Goal: Download file/media

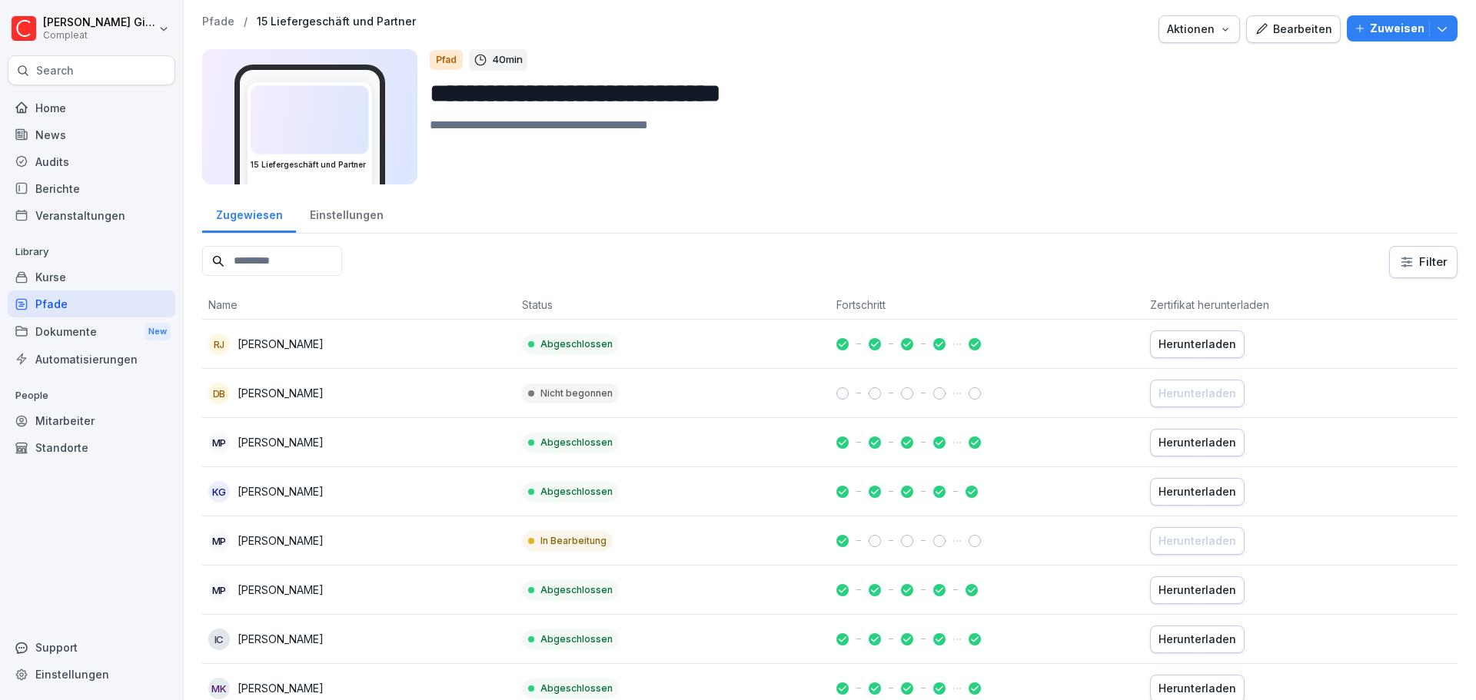
click at [1255, 26] on icon "button" at bounding box center [1262, 29] width 14 height 14
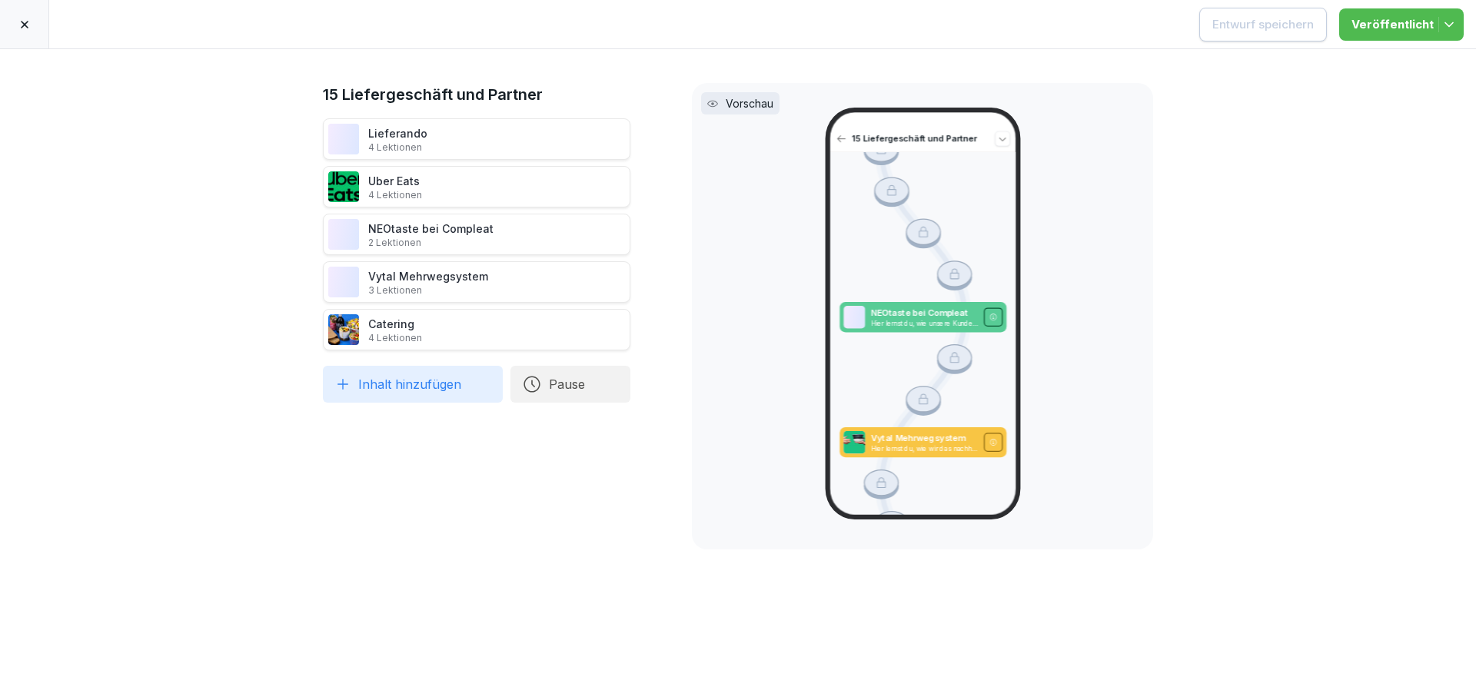
scroll to position [692, 0]
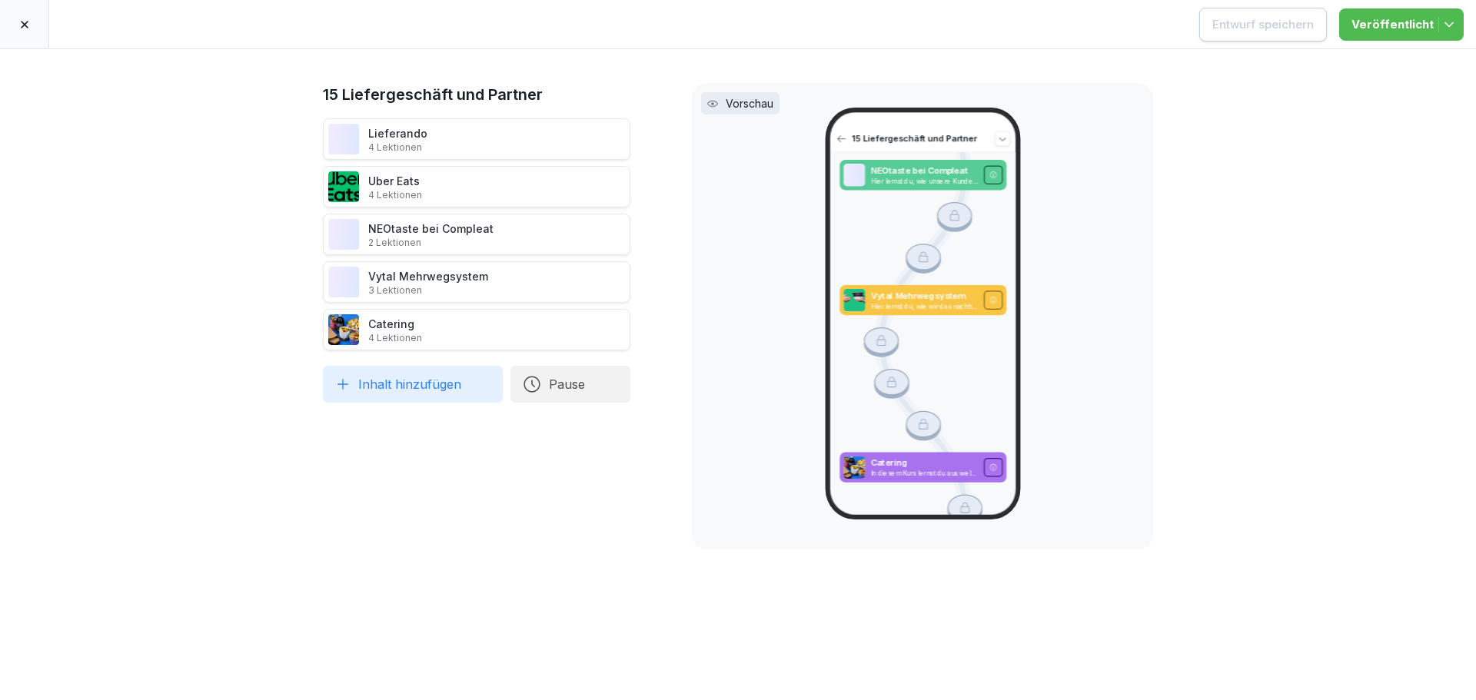
click at [17, 32] on div at bounding box center [24, 24] width 49 height 48
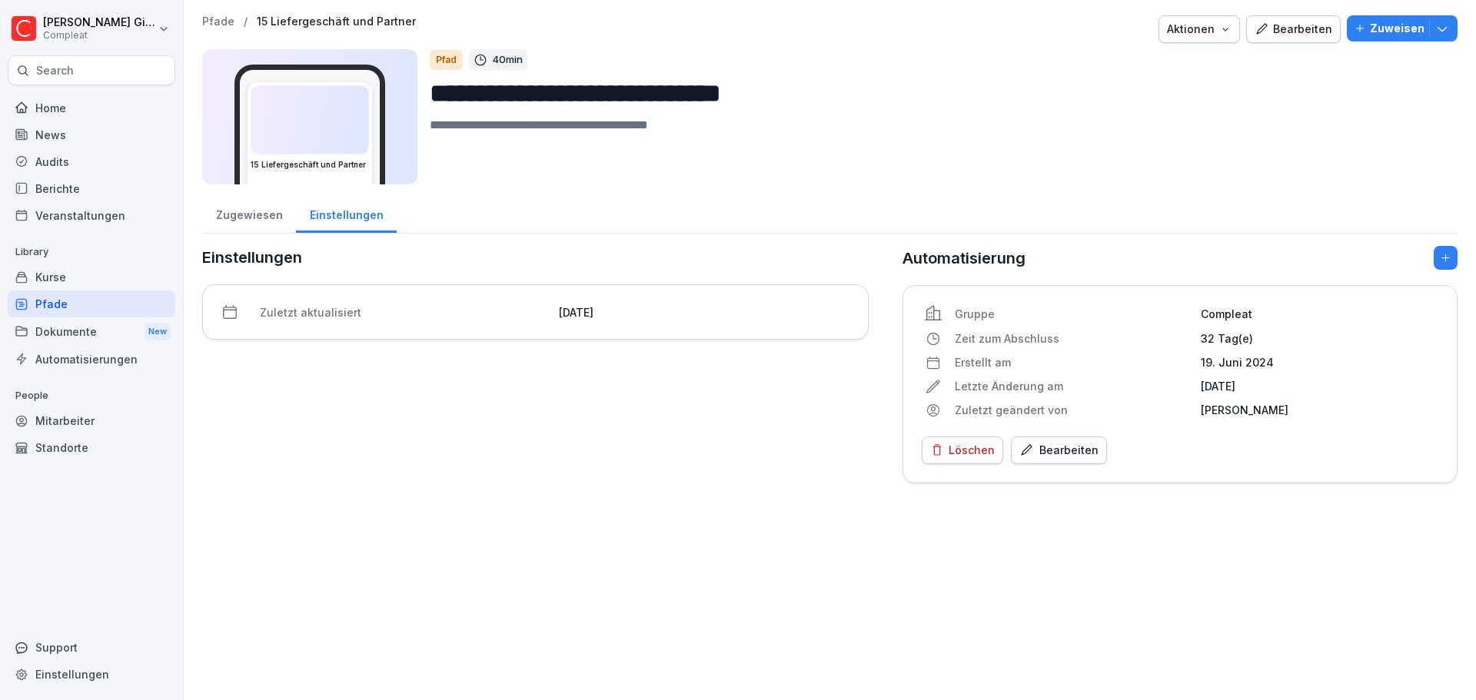
click at [127, 277] on div "Kurse" at bounding box center [92, 277] width 168 height 27
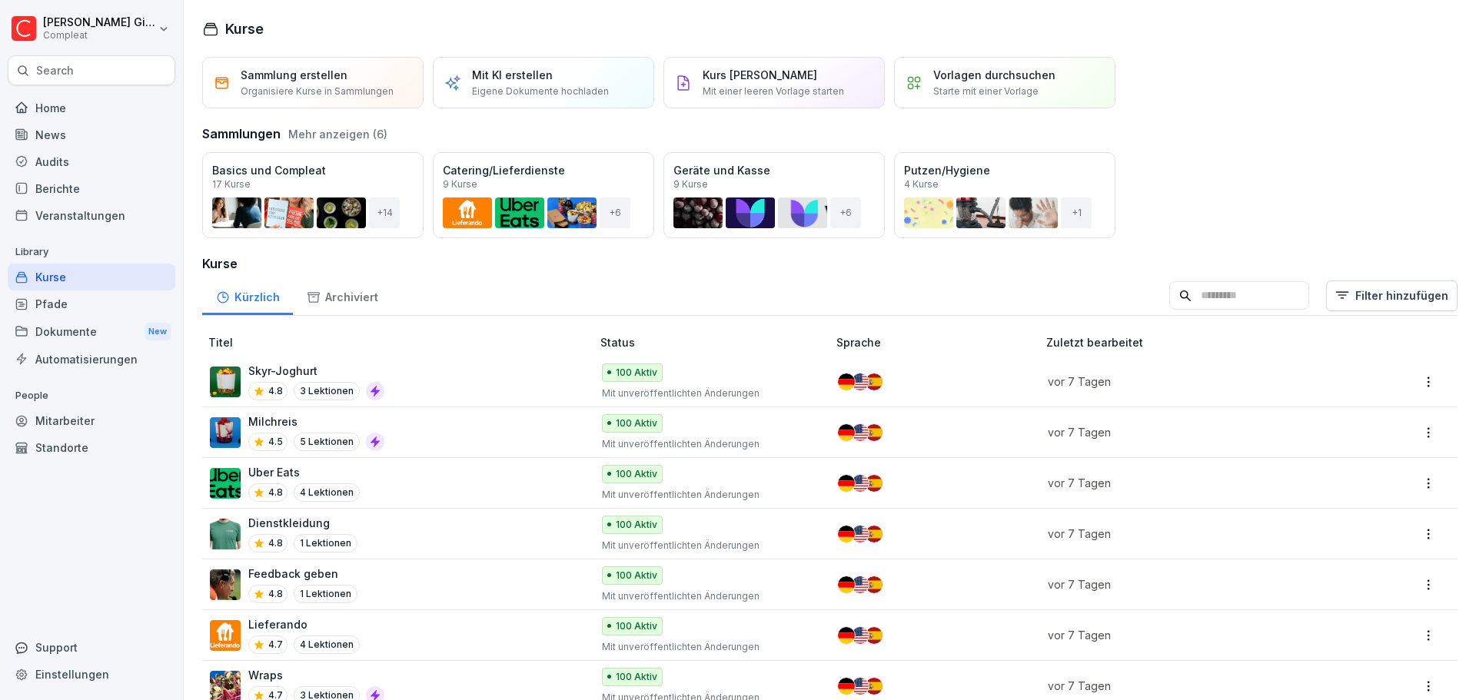
click at [81, 321] on div "Dokumente New" at bounding box center [92, 332] width 168 height 28
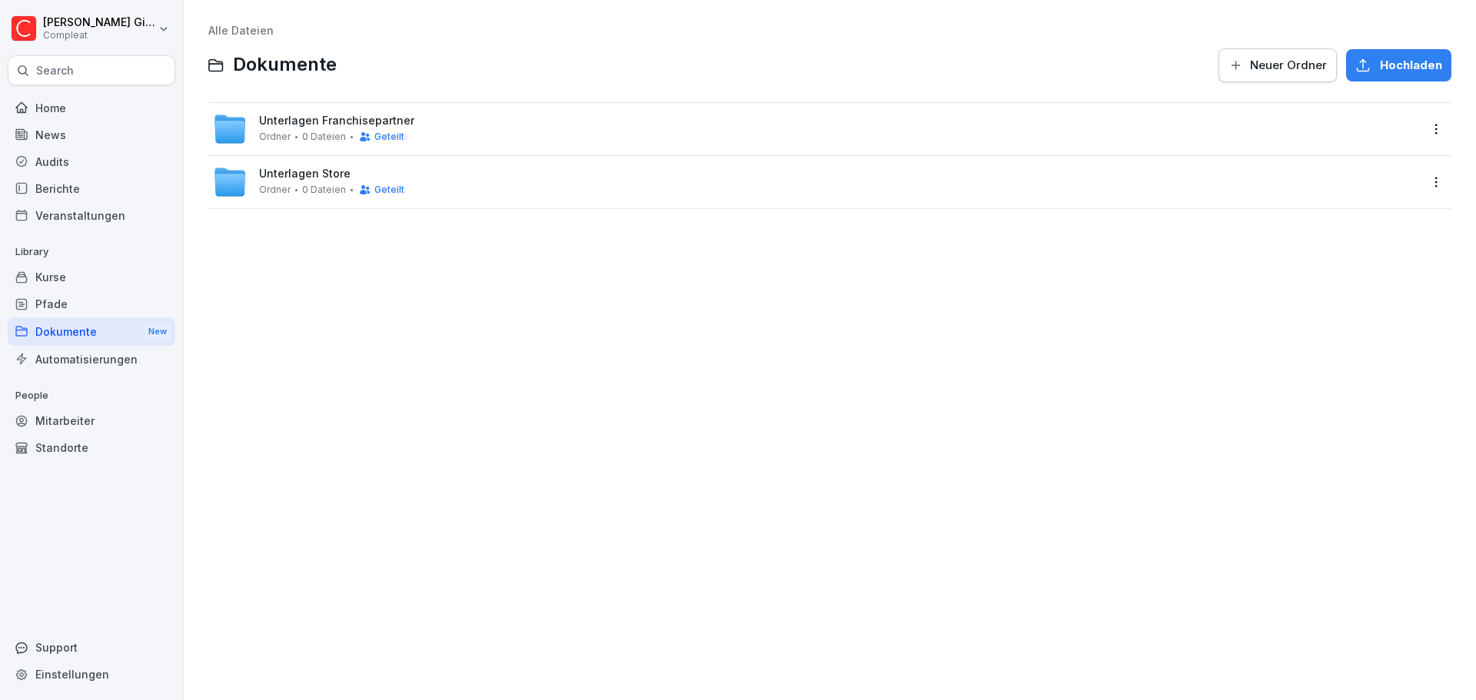
click at [89, 287] on div "Kurse" at bounding box center [92, 277] width 168 height 27
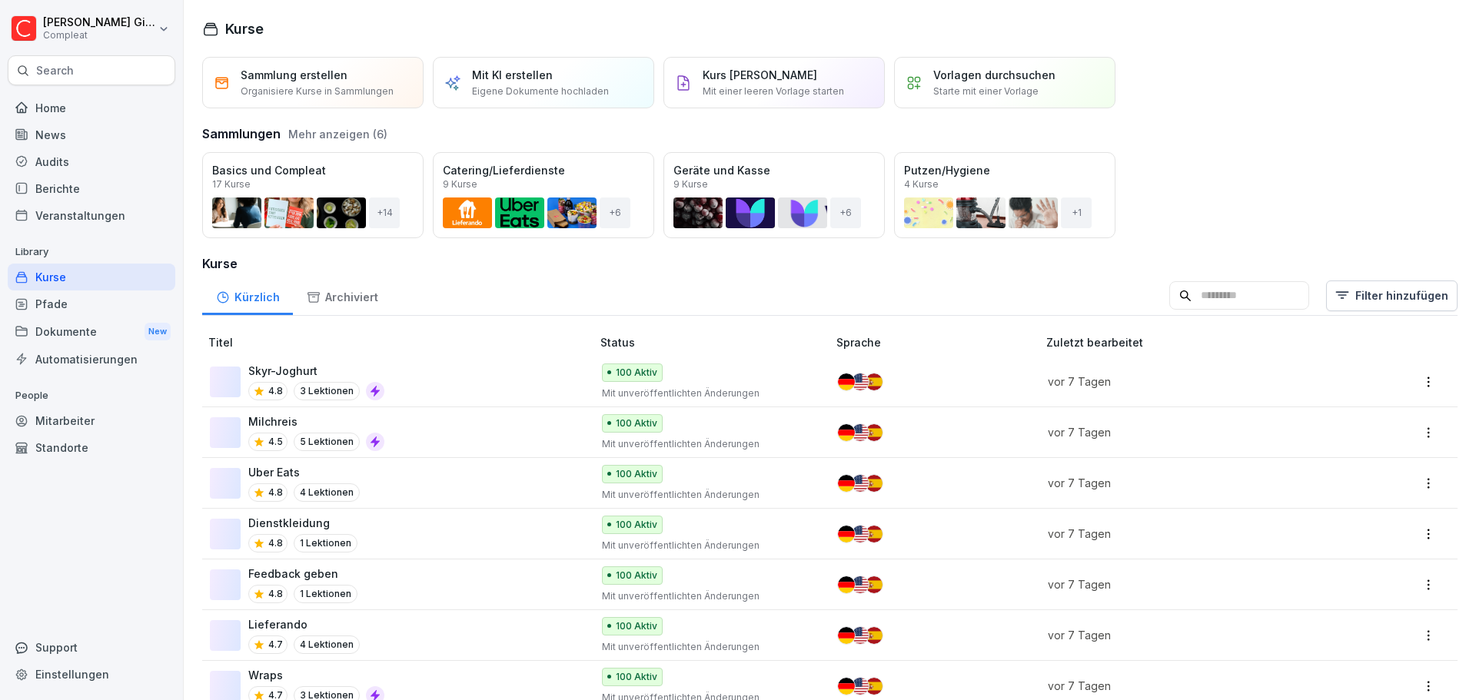
click at [85, 312] on div "Pfade" at bounding box center [92, 304] width 168 height 27
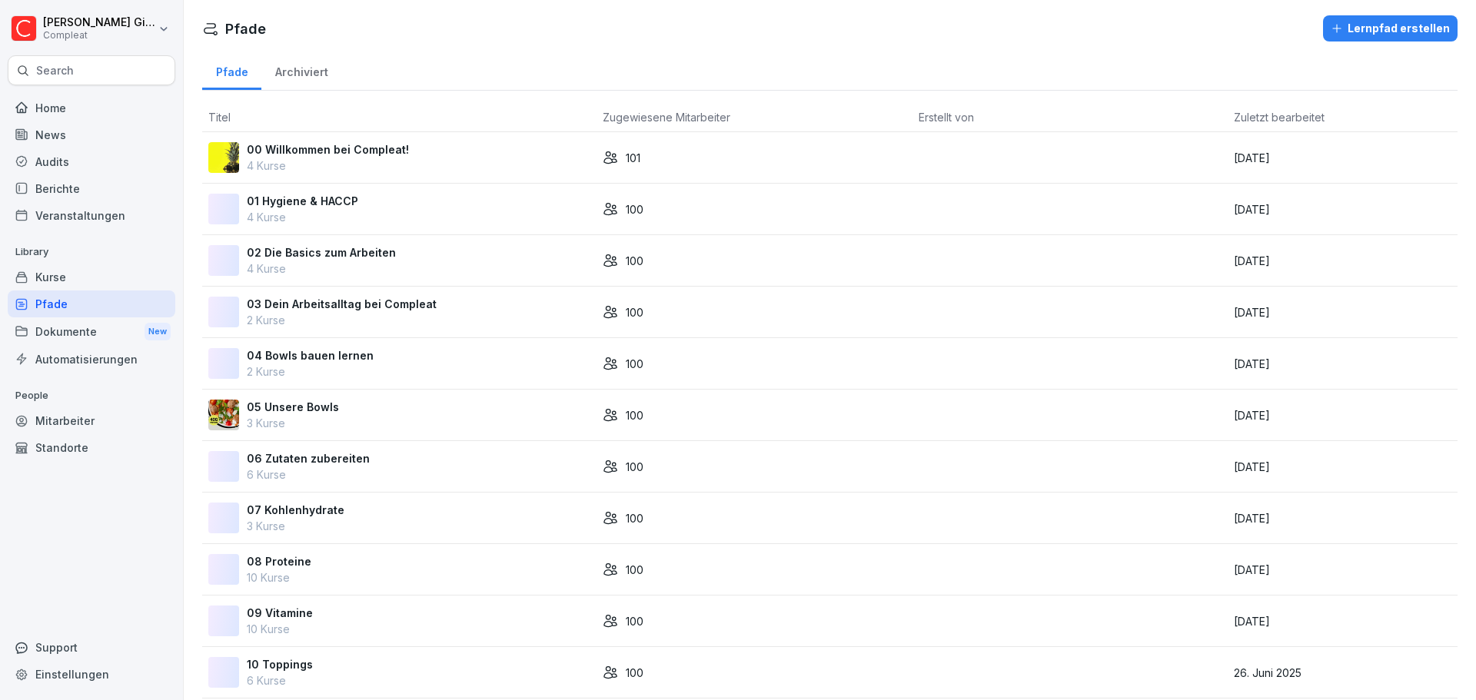
scroll to position [588, 0]
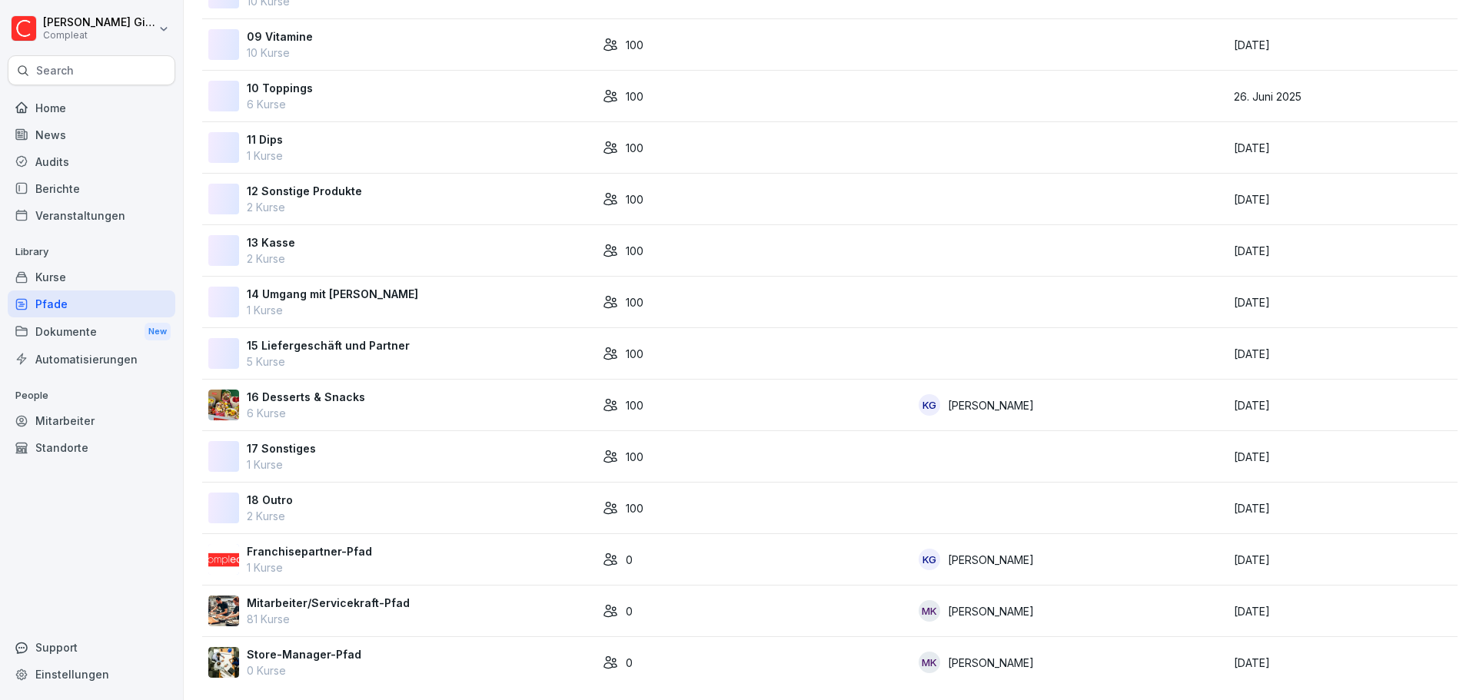
click at [85, 344] on div "Dokumente New" at bounding box center [92, 332] width 168 height 28
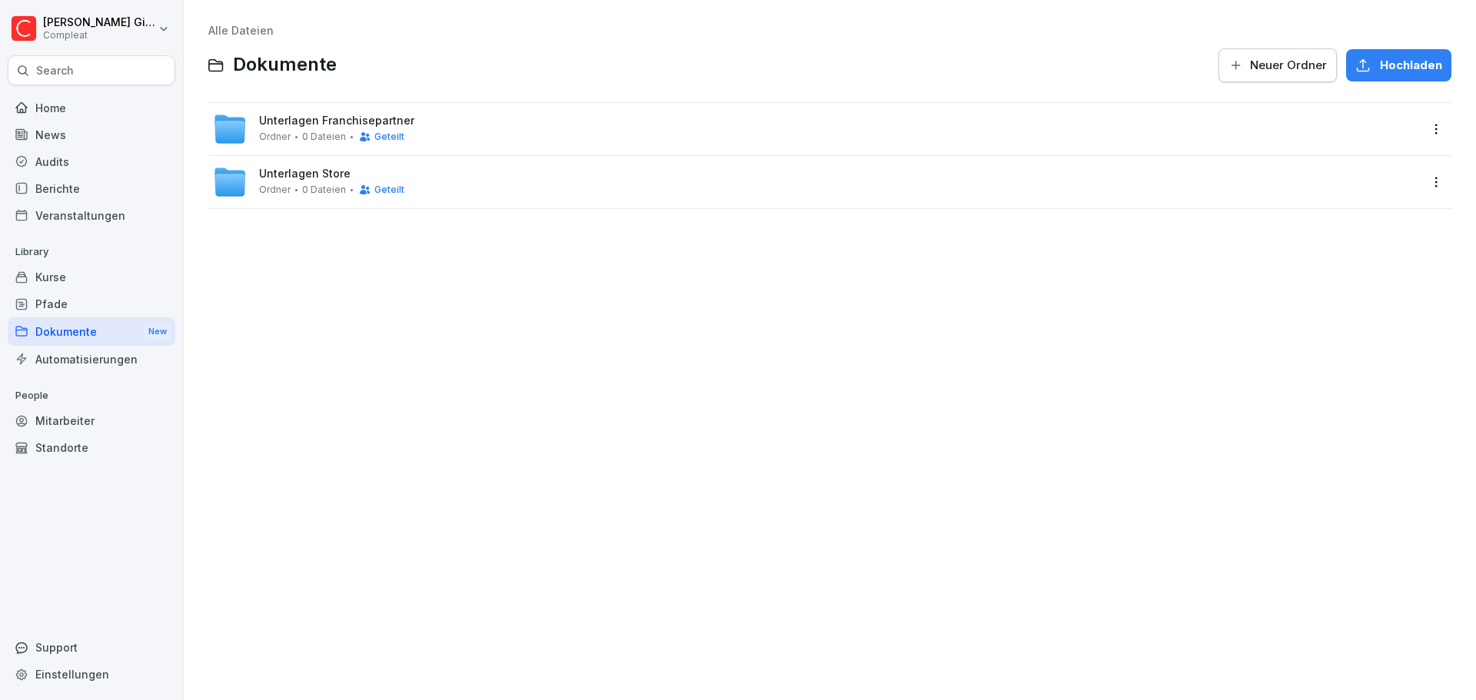
click at [288, 126] on span "Unterlagen Franchisepartner" at bounding box center [336, 121] width 155 height 13
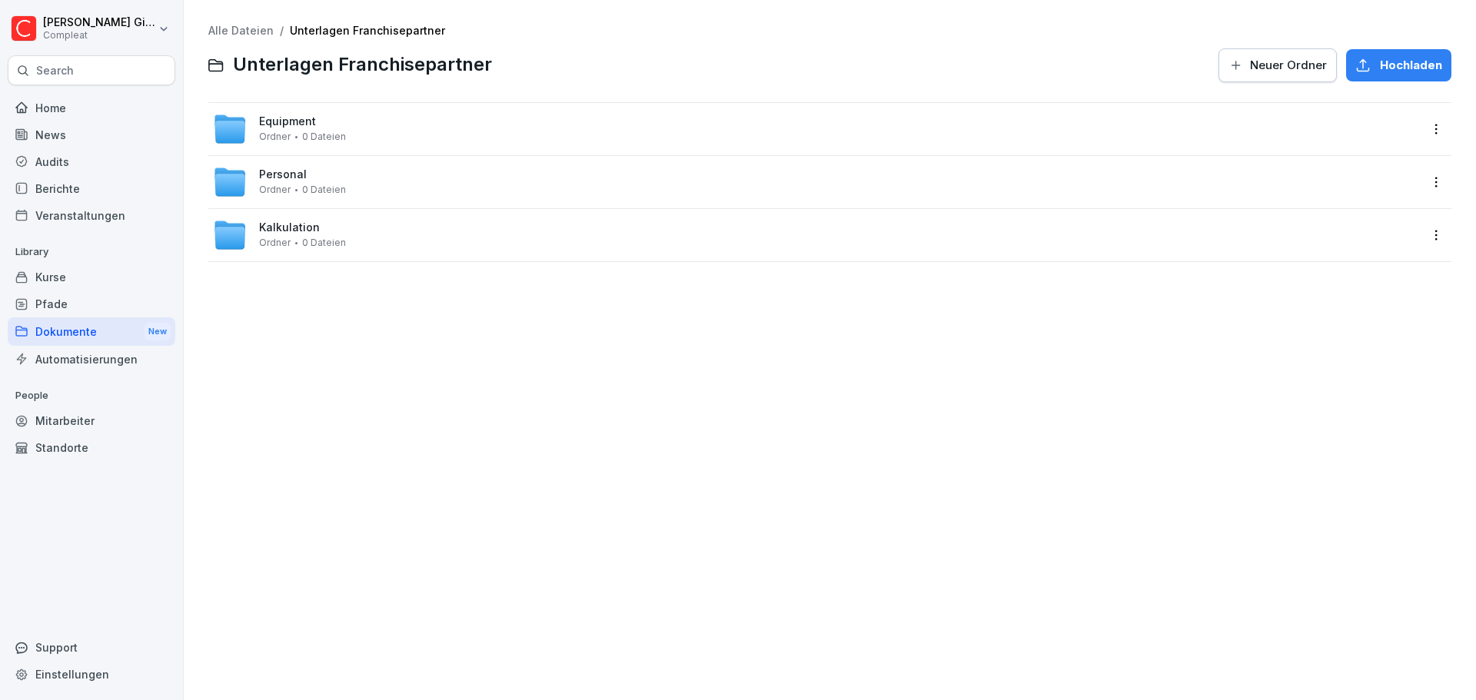
click at [70, 327] on div "Dokumente New" at bounding box center [92, 332] width 168 height 28
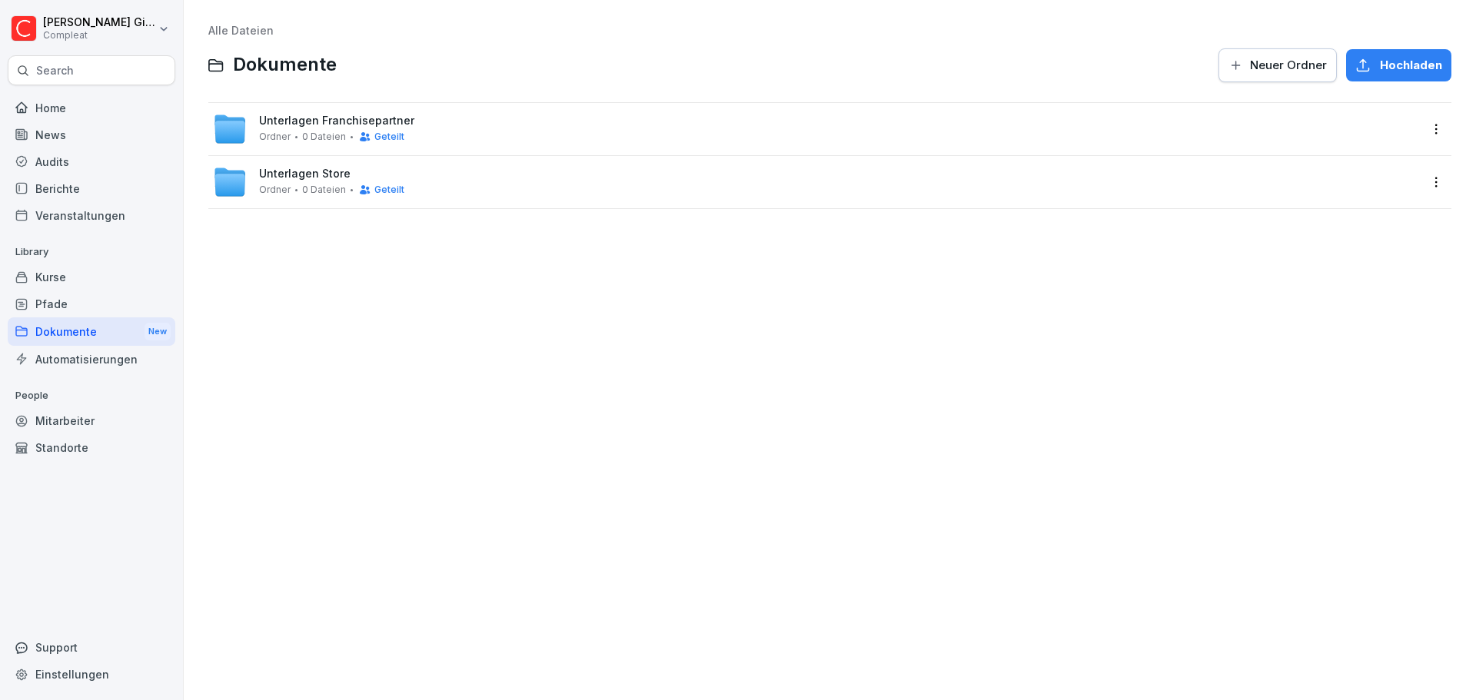
click at [302, 185] on span "0 Dateien" at bounding box center [324, 190] width 44 height 11
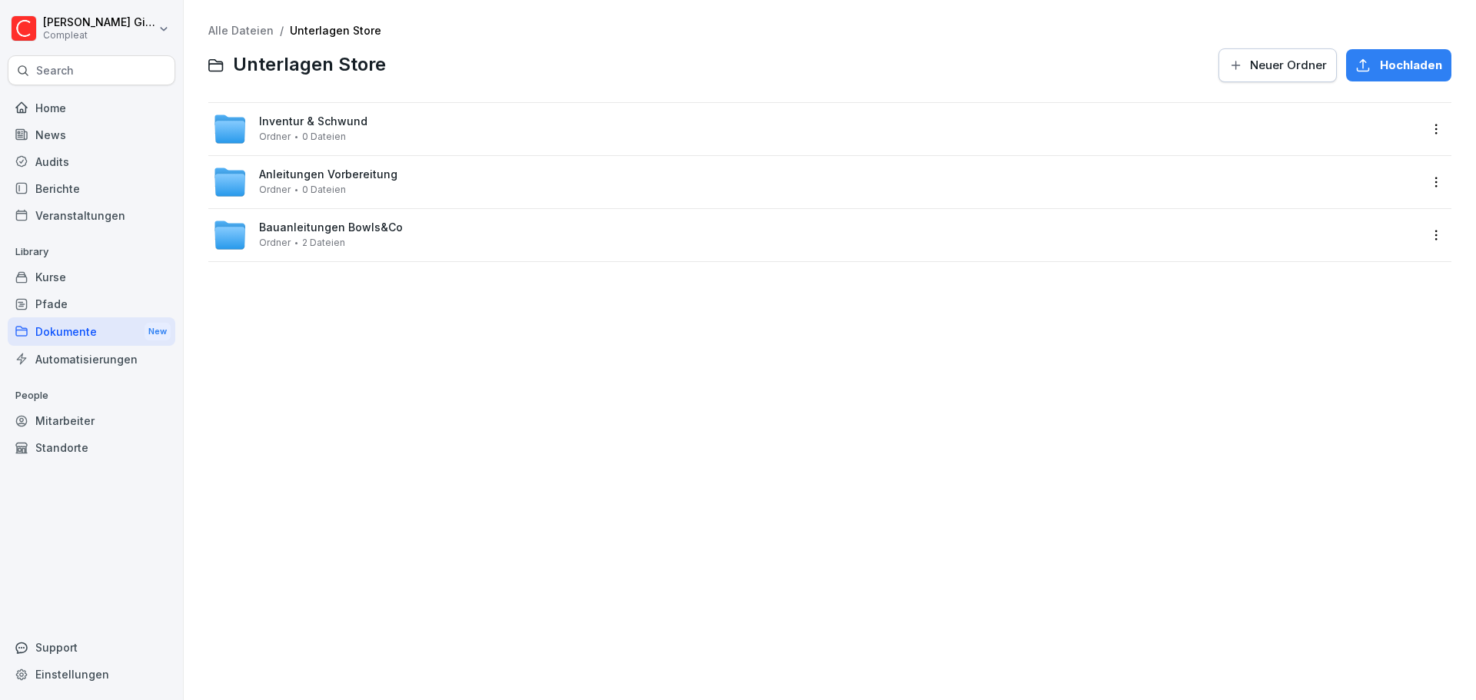
click at [337, 233] on span "Bauanleitungen Bowls&Co" at bounding box center [331, 227] width 144 height 13
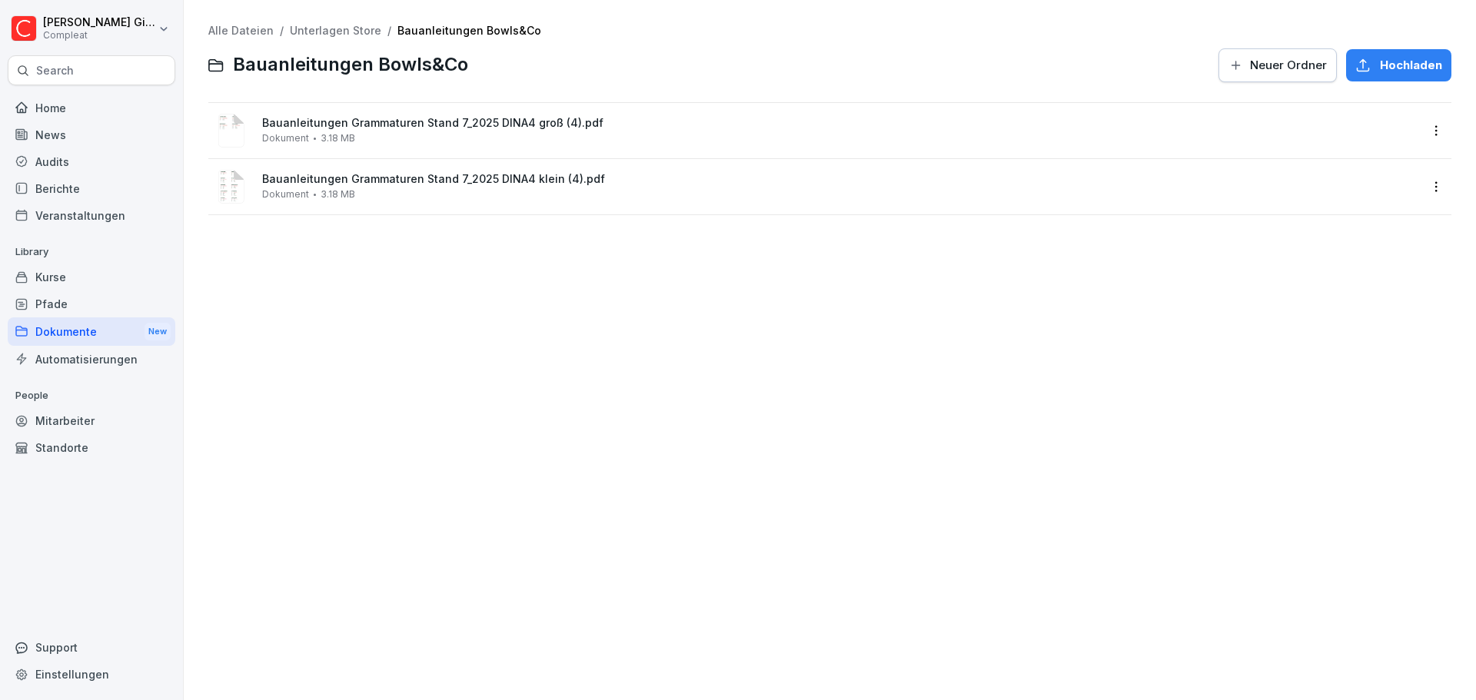
click at [319, 121] on span "Bauanleitungen Grammaturen Stand 7_2025 DINA4 groß (4).pdf" at bounding box center [840, 123] width 1157 height 13
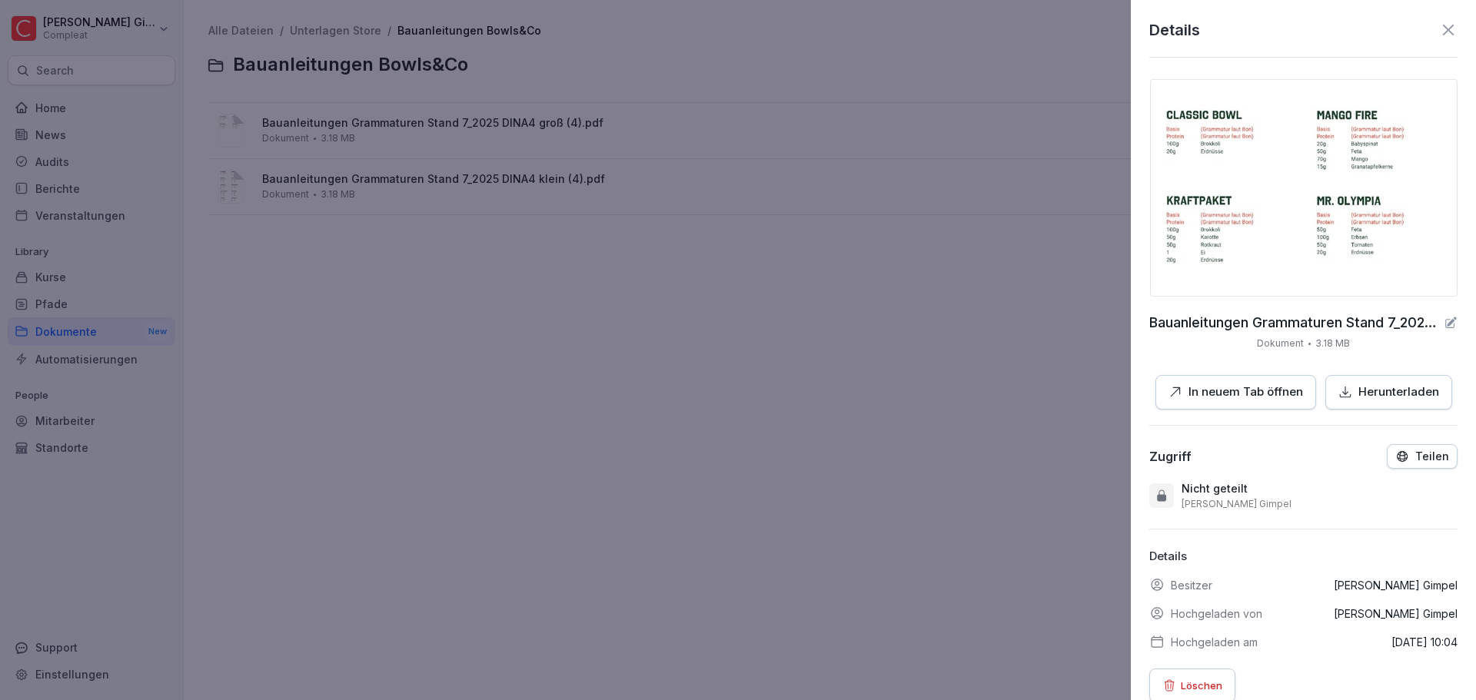
click at [1439, 28] on icon at bounding box center [1448, 30] width 18 height 18
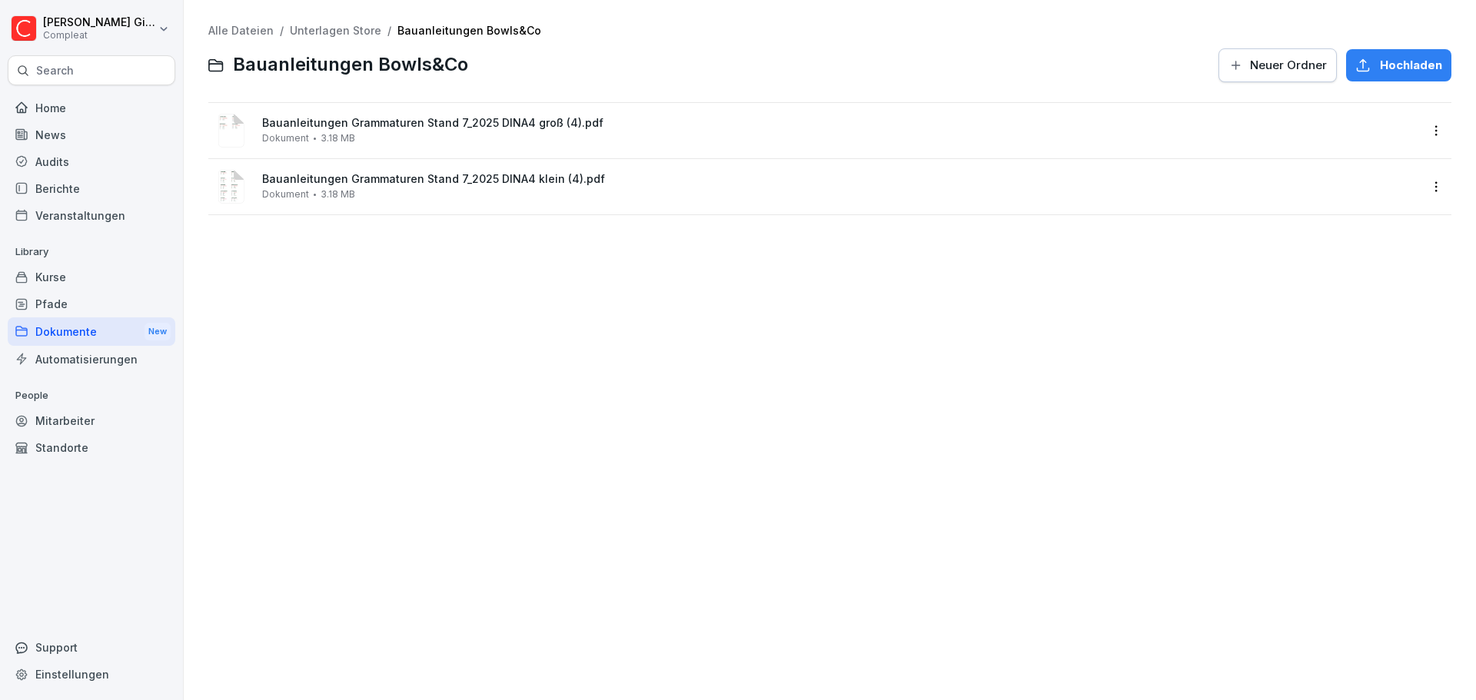
click at [75, 336] on div "Dokumente New" at bounding box center [92, 332] width 168 height 28
